Goal: Task Accomplishment & Management: Use online tool/utility

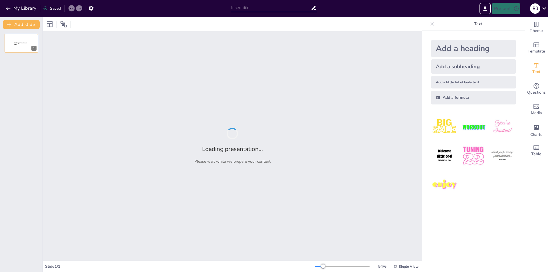
type input "Imported PPPPT 20255 ASOCIATIVIDAD PARA EXPORTACION PALTA.pptx"
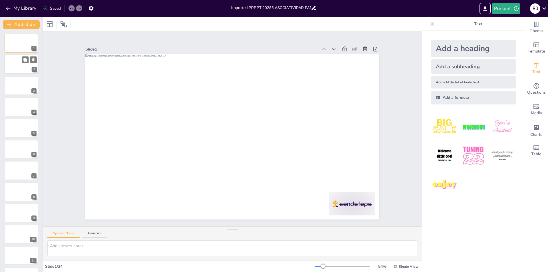
click at [15, 61] on div at bounding box center [21, 64] width 34 height 19
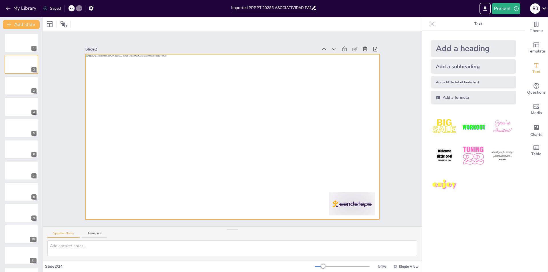
click at [163, 126] on div at bounding box center [232, 136] width 294 height 165
click at [25, 85] on div at bounding box center [21, 85] width 34 height 19
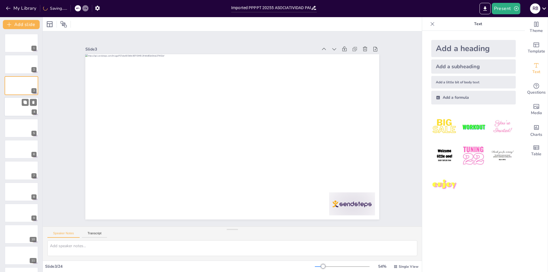
click at [25, 115] on div at bounding box center [21, 106] width 34 height 19
click at [32, 51] on div at bounding box center [21, 42] width 34 height 19
click at [24, 67] on div at bounding box center [21, 64] width 34 height 19
click at [466, 67] on div "Add a subheading" at bounding box center [474, 66] width 85 height 14
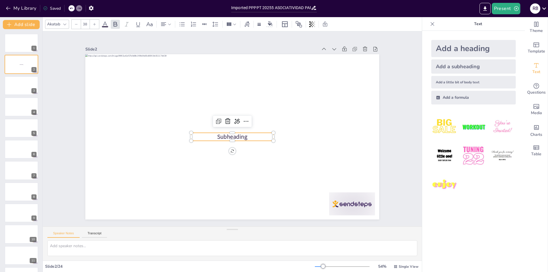
click at [458, 83] on div "Add a little bit of body text" at bounding box center [474, 82] width 85 height 13
click at [455, 100] on div "Add a formula" at bounding box center [474, 98] width 85 height 14
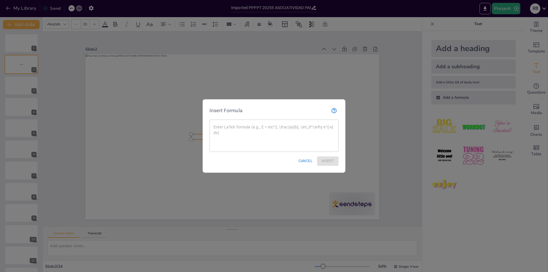
click at [463, 50] on div at bounding box center [274, 136] width 548 height 272
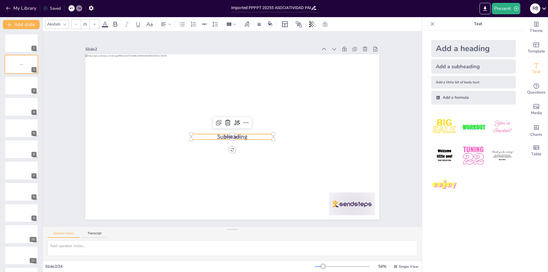
click at [458, 48] on div "Add a heading" at bounding box center [474, 48] width 85 height 17
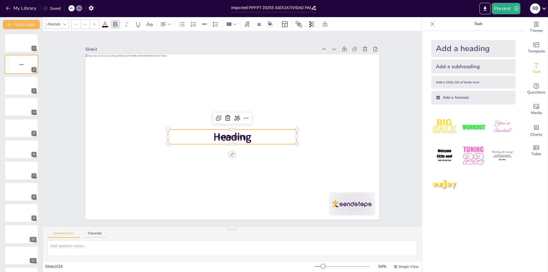
type input "68"
click at [529, 48] on span "Template" at bounding box center [536, 51] width 17 height 6
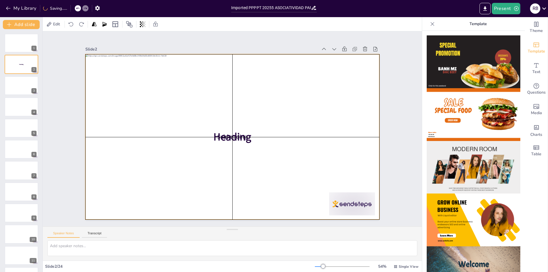
click at [347, 111] on div at bounding box center [232, 136] width 294 height 165
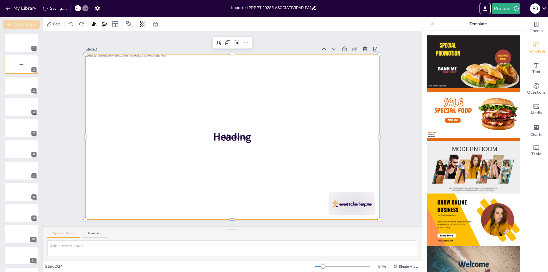
click at [27, 23] on button "Add slide" at bounding box center [21, 24] width 37 height 9
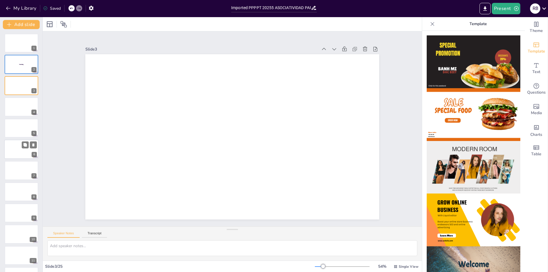
click at [20, 149] on div at bounding box center [21, 149] width 34 height 19
